Goal: Information Seeking & Learning: Learn about a topic

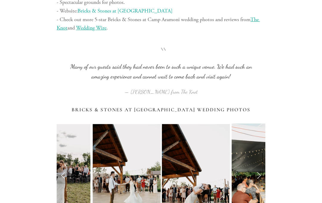
scroll to position [2280, 0]
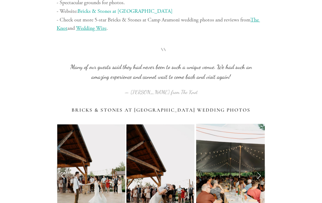
click at [260, 167] on link "Next Slide" at bounding box center [258, 176] width 13 height 18
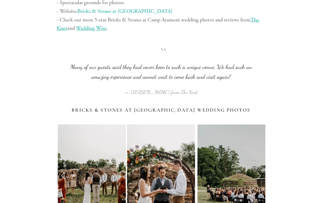
click at [258, 167] on link "Next Slide" at bounding box center [258, 176] width 13 height 18
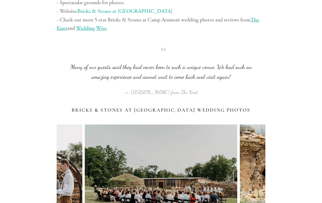
click at [259, 167] on link "Next Slide" at bounding box center [258, 176] width 13 height 18
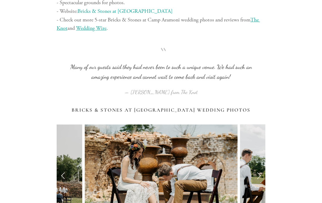
click at [257, 167] on link "Next Slide" at bounding box center [258, 176] width 13 height 18
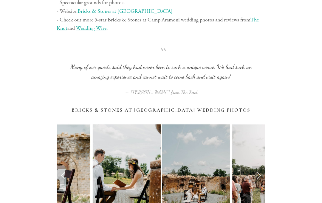
click at [255, 167] on link "Next Slide" at bounding box center [258, 176] width 13 height 18
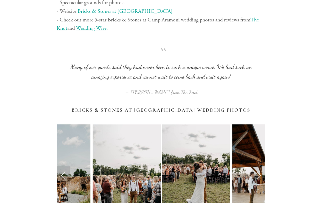
click at [260, 167] on link "Next Slide" at bounding box center [258, 176] width 13 height 18
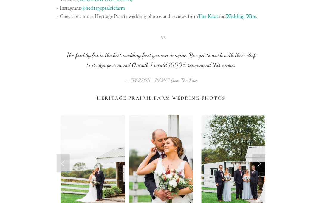
scroll to position [3409, 0]
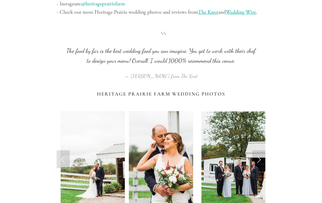
click at [262, 151] on link "Next Slide" at bounding box center [258, 160] width 13 height 18
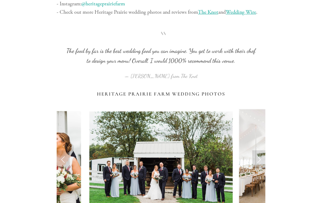
click at [262, 151] on link "Next Slide" at bounding box center [258, 160] width 13 height 18
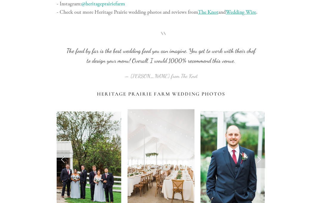
click at [263, 151] on link "Next Slide" at bounding box center [258, 160] width 13 height 18
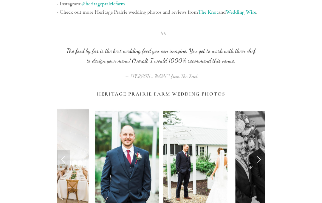
click at [264, 151] on link "Next Slide" at bounding box center [258, 160] width 13 height 18
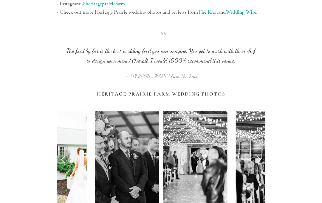
click at [262, 151] on link "Next Slide" at bounding box center [258, 160] width 13 height 18
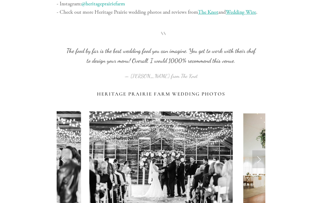
click at [261, 151] on link "Next Slide" at bounding box center [258, 160] width 13 height 18
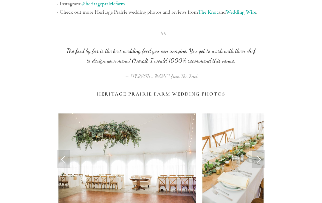
click at [262, 151] on link "Next Slide" at bounding box center [258, 160] width 13 height 18
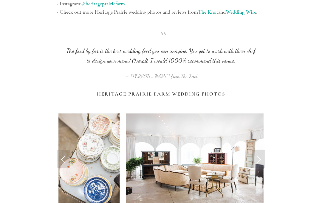
click at [264, 151] on link "Next Slide" at bounding box center [258, 160] width 13 height 18
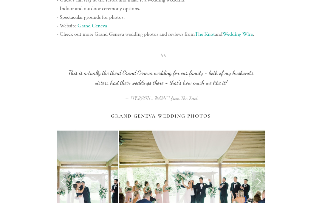
scroll to position [4538, 0]
click at [261, 173] on link "Next Slide" at bounding box center [258, 182] width 13 height 18
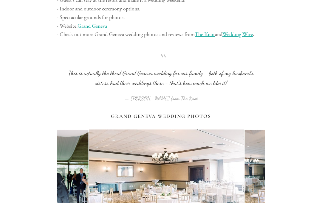
click at [258, 173] on link "Next Slide" at bounding box center [258, 182] width 13 height 18
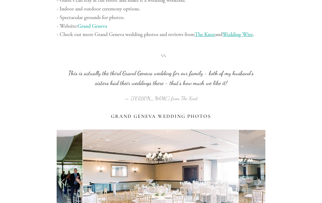
click at [257, 173] on link "Next Slide" at bounding box center [258, 182] width 13 height 18
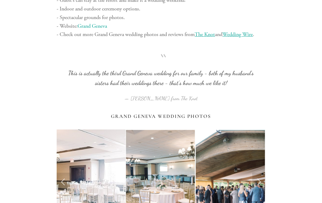
click at [259, 173] on link "Next Slide" at bounding box center [258, 182] width 13 height 18
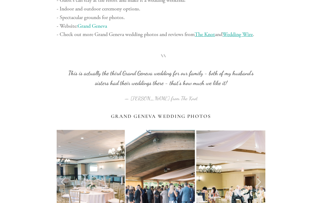
click at [255, 173] on link "Next Slide" at bounding box center [258, 182] width 13 height 18
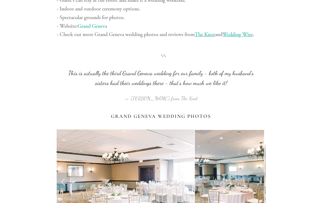
click at [257, 173] on link "Next Slide" at bounding box center [258, 182] width 13 height 18
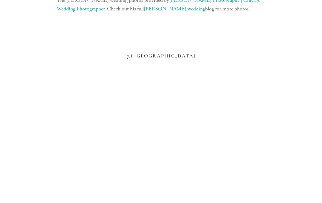
scroll to position [4165, 0]
